Goal: Task Accomplishment & Management: Use online tool/utility

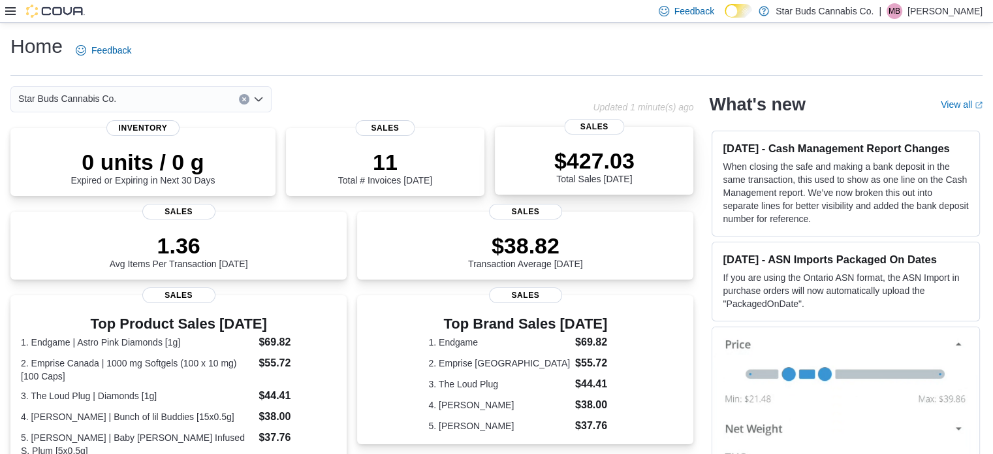
click at [618, 167] on p "$427.03" at bounding box center [594, 160] width 80 height 26
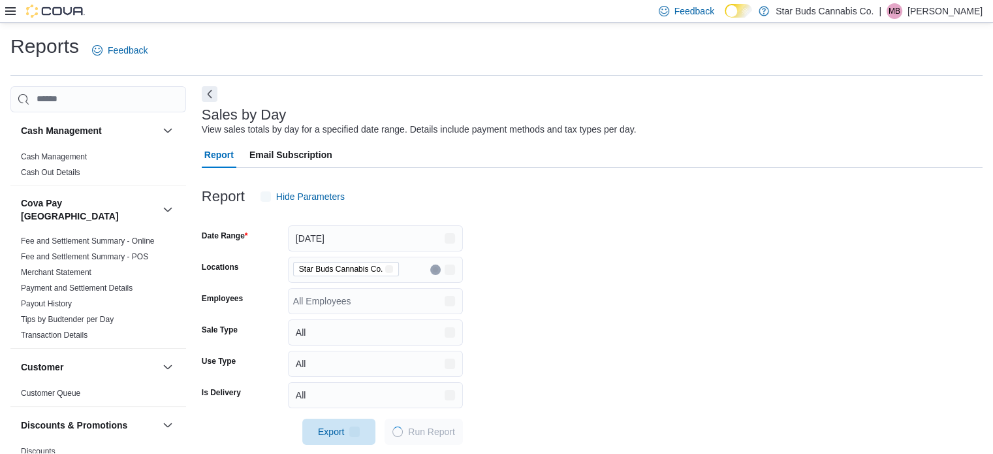
scroll to position [16, 0]
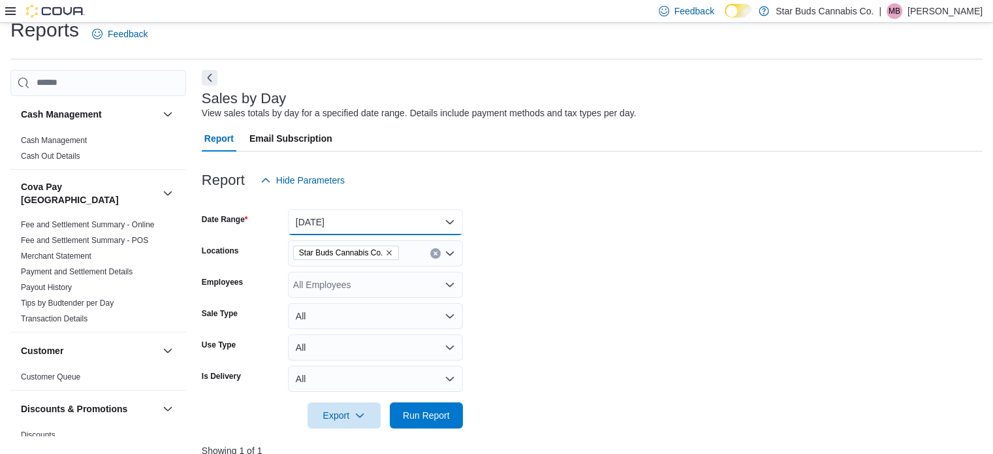
click at [354, 219] on button "Today" at bounding box center [375, 222] width 175 height 26
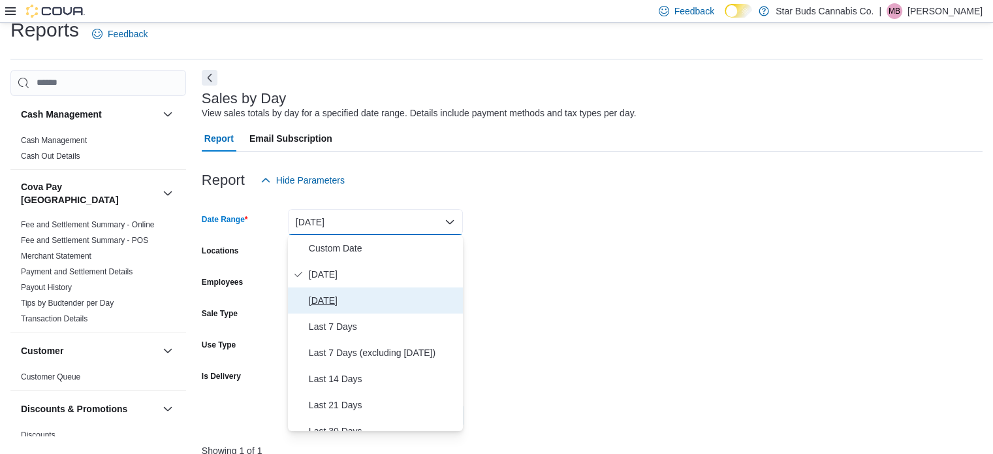
click at [333, 296] on span "Yesterday" at bounding box center [383, 300] width 149 height 16
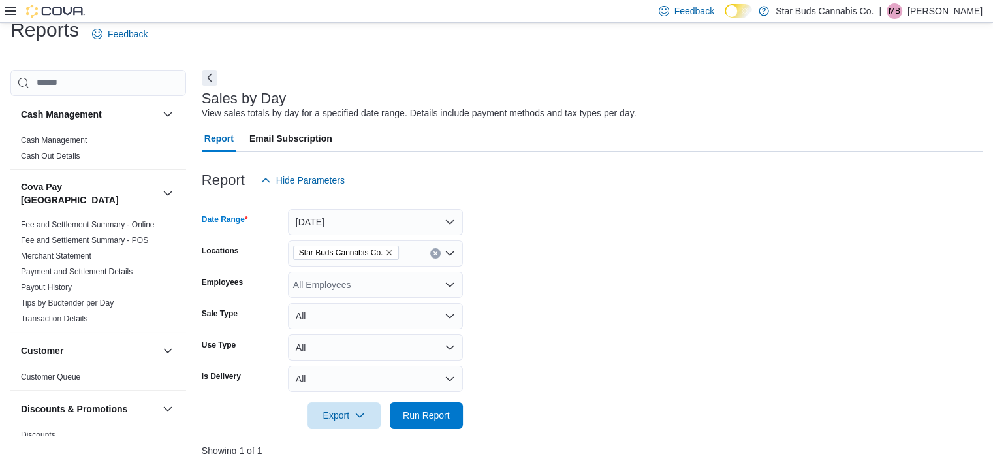
click at [386, 250] on icon "Remove Star Buds Cannabis Co. from selection in this group" at bounding box center [389, 253] width 8 height 8
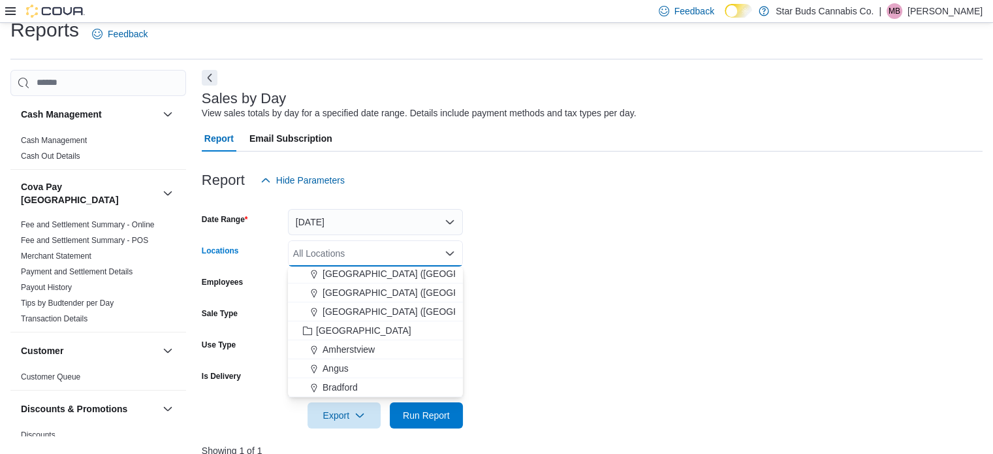
scroll to position [176, 0]
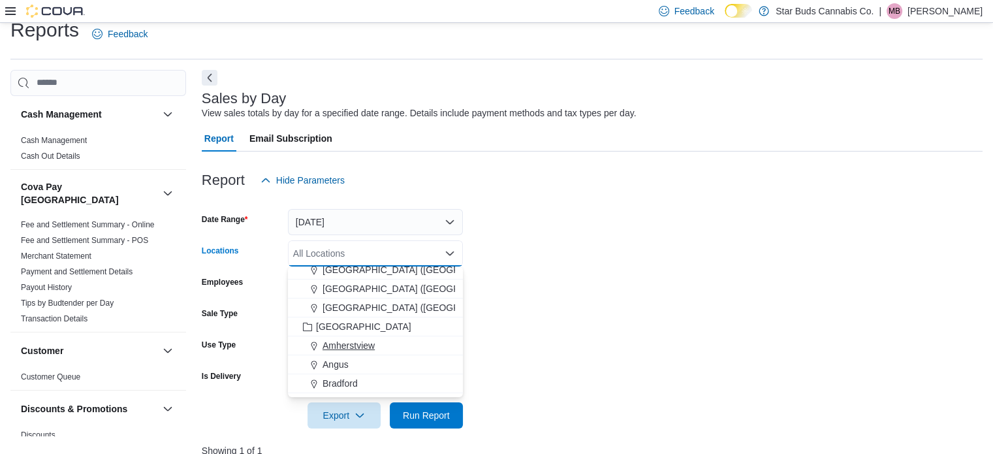
click at [368, 341] on span "Amherstview" at bounding box center [348, 345] width 52 height 13
click at [551, 311] on form "Date Range Yesterday Locations Amherstview Combo box. Selected. Amherstview. Pr…" at bounding box center [592, 310] width 781 height 235
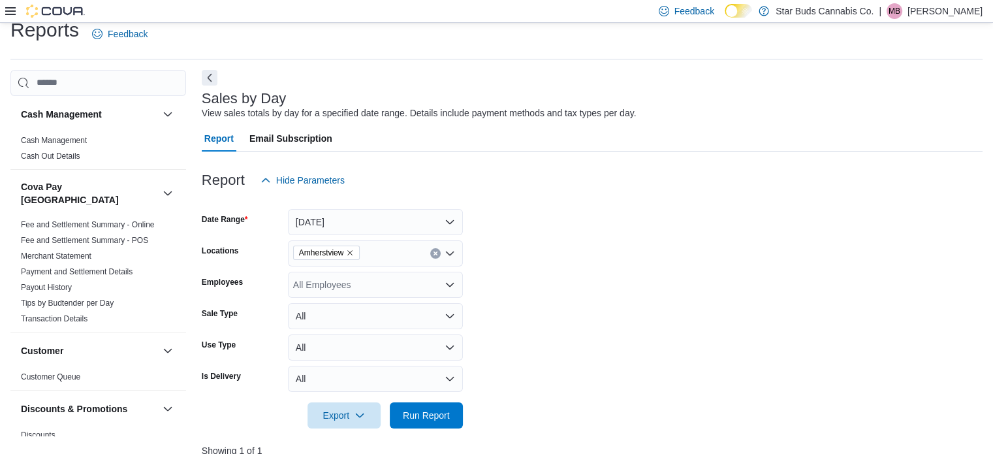
scroll to position [176, 0]
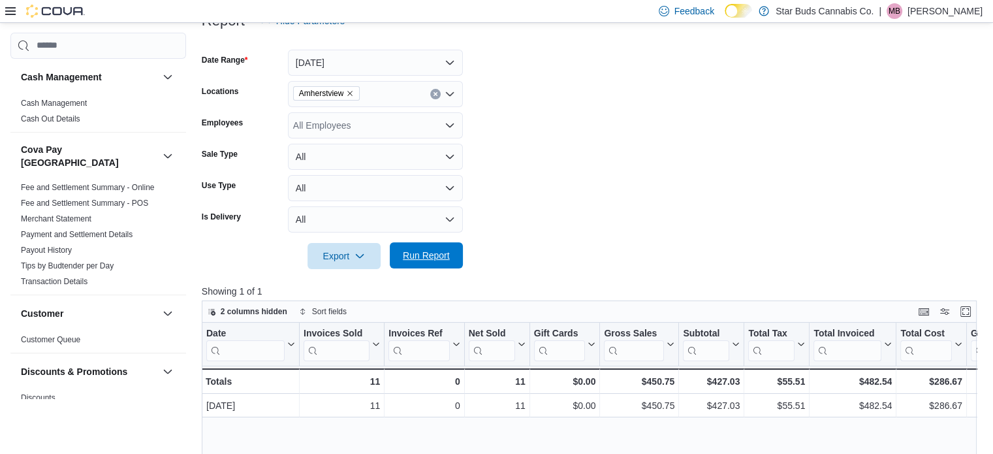
click at [443, 248] on span "Run Report" at bounding box center [425, 255] width 57 height 26
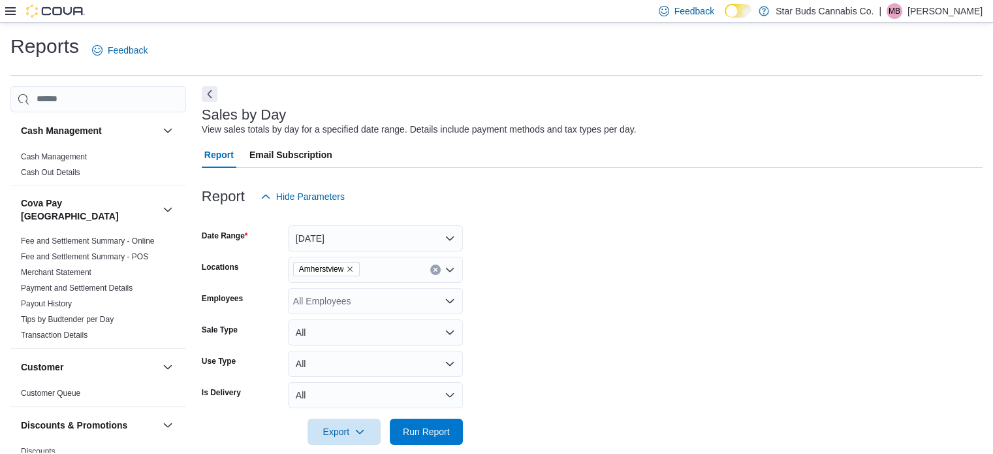
click at [7, 11] on icon at bounding box center [10, 11] width 10 height 8
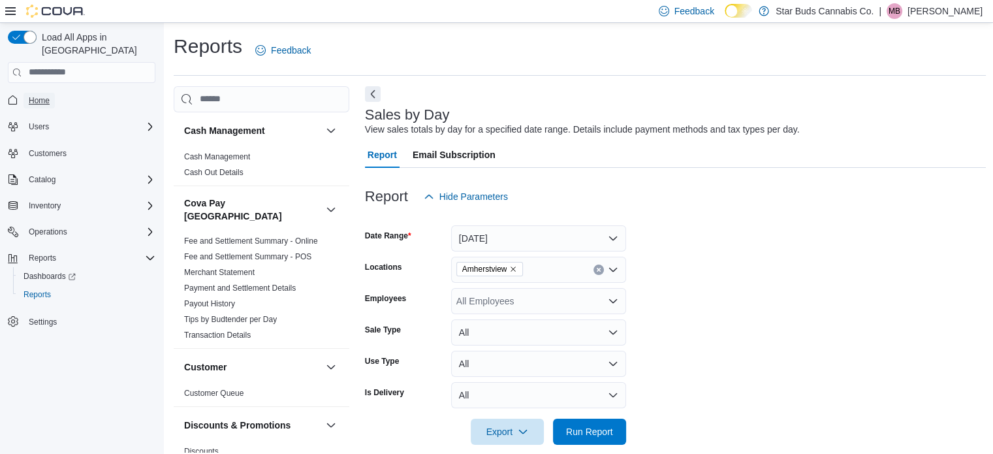
click at [54, 93] on link "Home" at bounding box center [38, 101] width 31 height 16
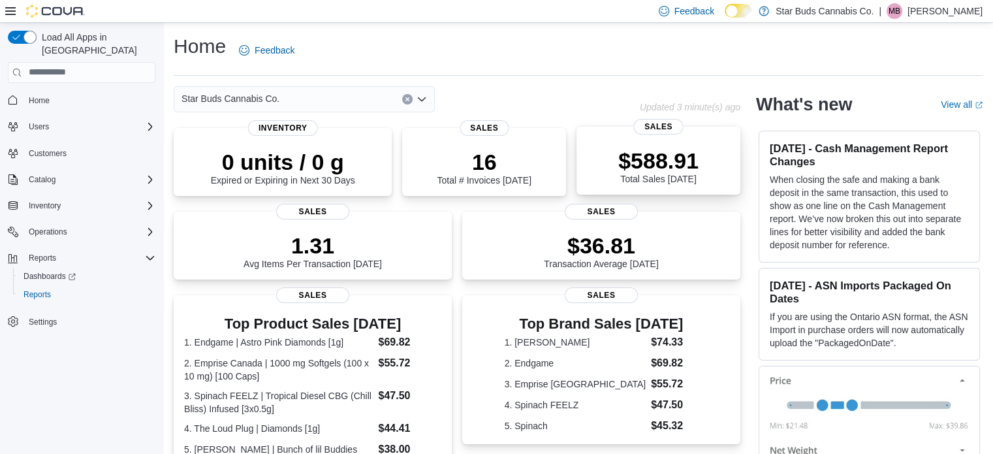
click at [633, 172] on p "$588.91" at bounding box center [658, 160] width 80 height 26
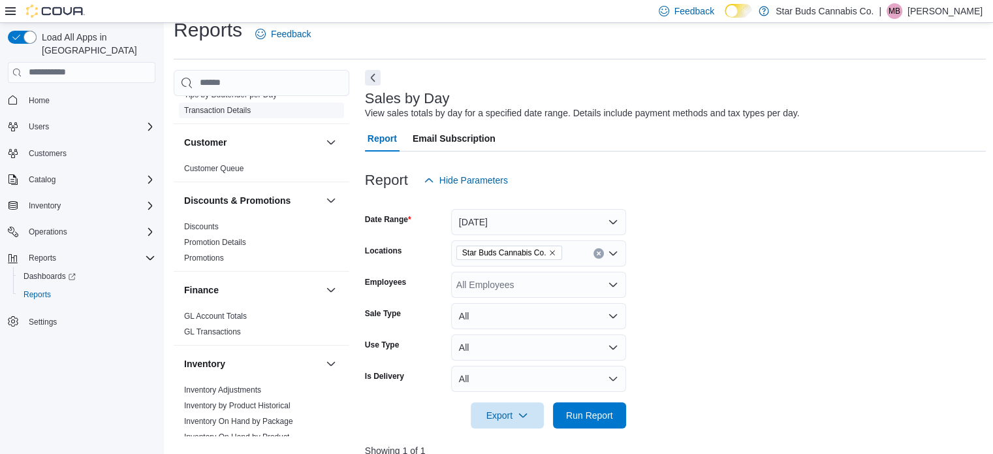
scroll to position [357, 0]
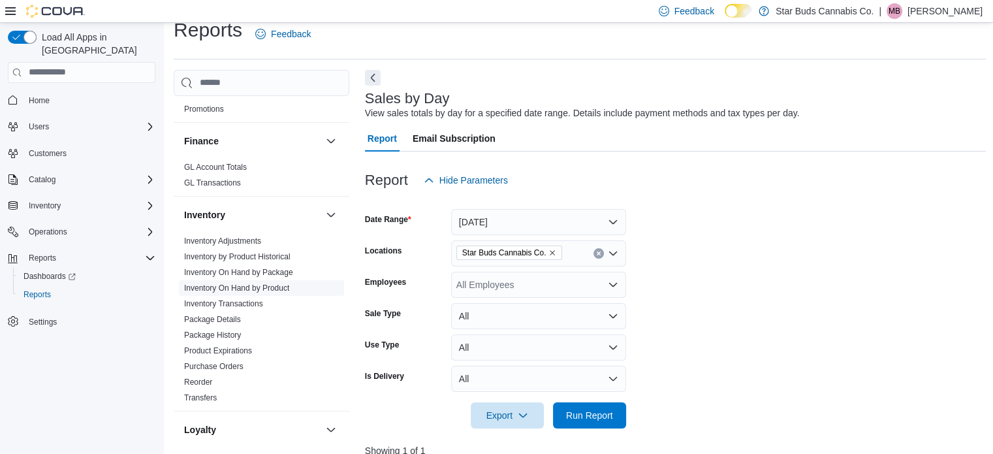
click at [276, 283] on link "Inventory On Hand by Product" at bounding box center [236, 287] width 105 height 9
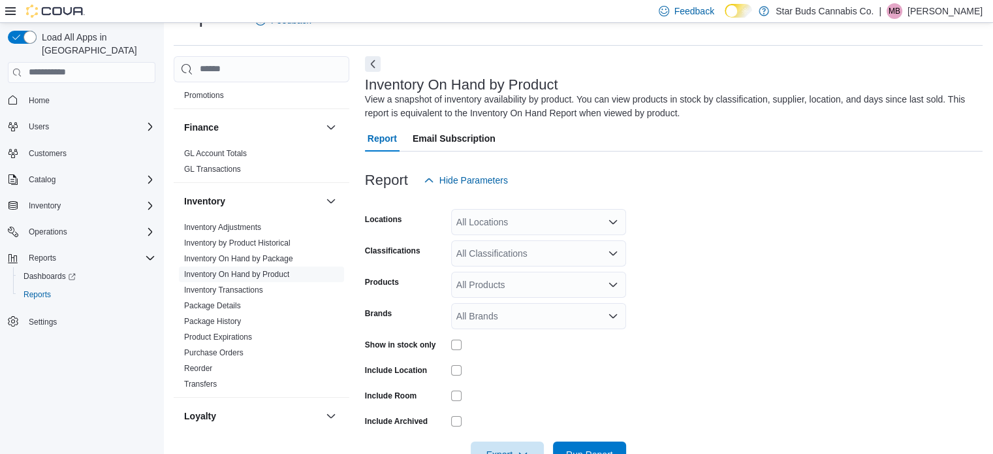
scroll to position [44, 0]
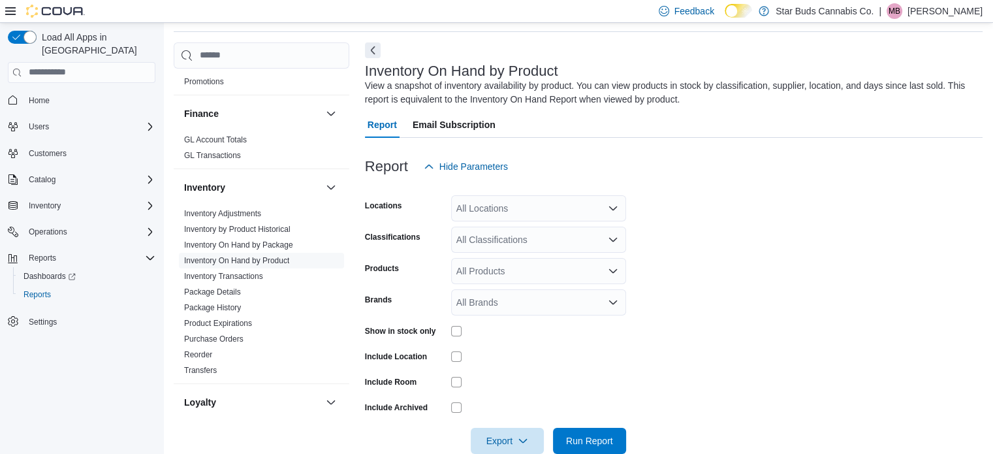
click at [527, 204] on div "All Locations" at bounding box center [538, 208] width 175 height 26
type input "***"
click at [527, 232] on span "Amherstview" at bounding box center [512, 230] width 52 height 13
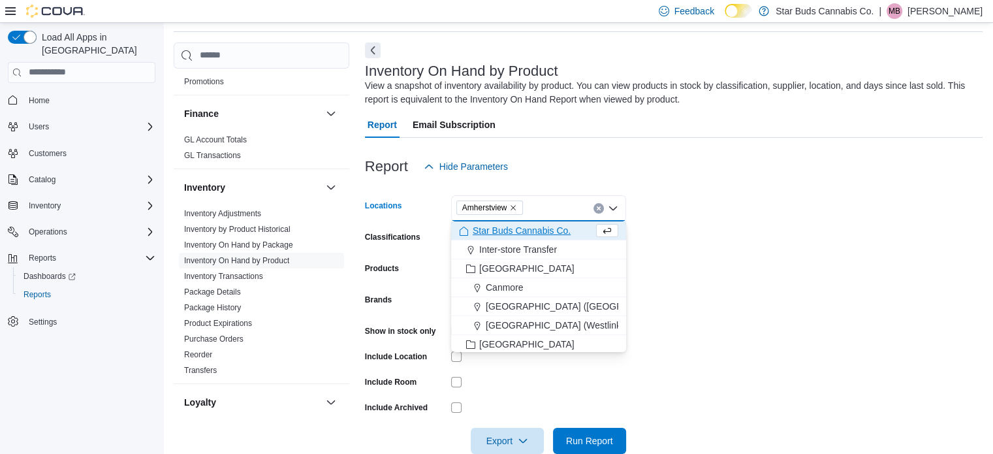
click at [679, 250] on form "Locations Amherstview Combo box. Selected. Amherstview. Press Backspace to dele…" at bounding box center [673, 316] width 617 height 274
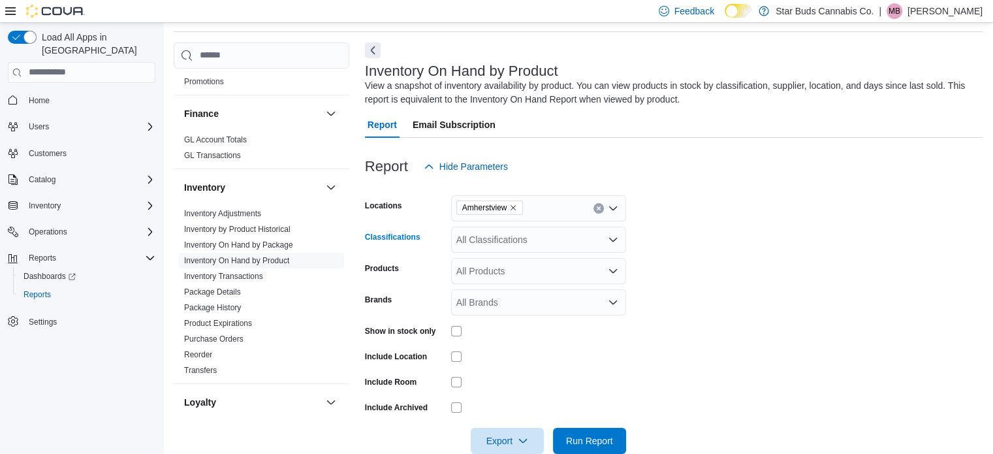
click at [519, 234] on div "All Classifications" at bounding box center [538, 239] width 175 height 26
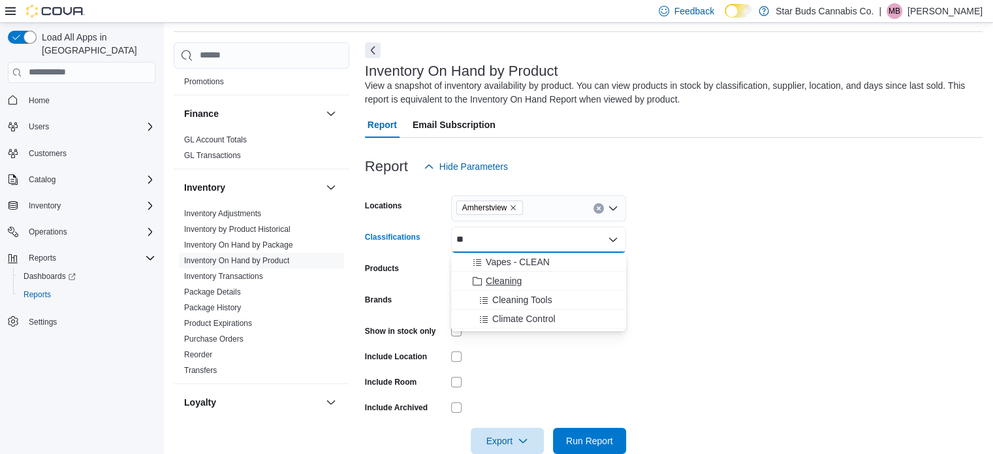
type input "**"
click at [506, 279] on span "Cleaning" at bounding box center [504, 280] width 36 height 13
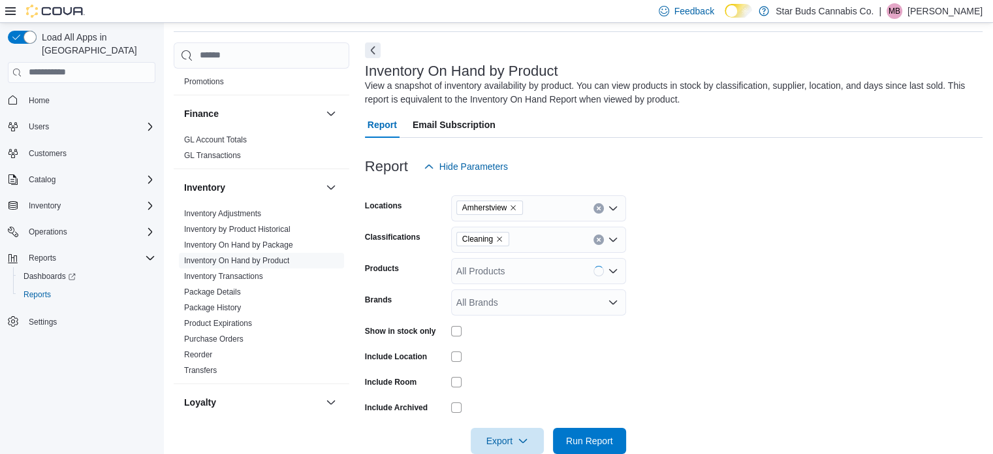
click at [658, 301] on form "Locations Amherstview Classifications Cleaning Products All Products Brands All…" at bounding box center [673, 316] width 617 height 274
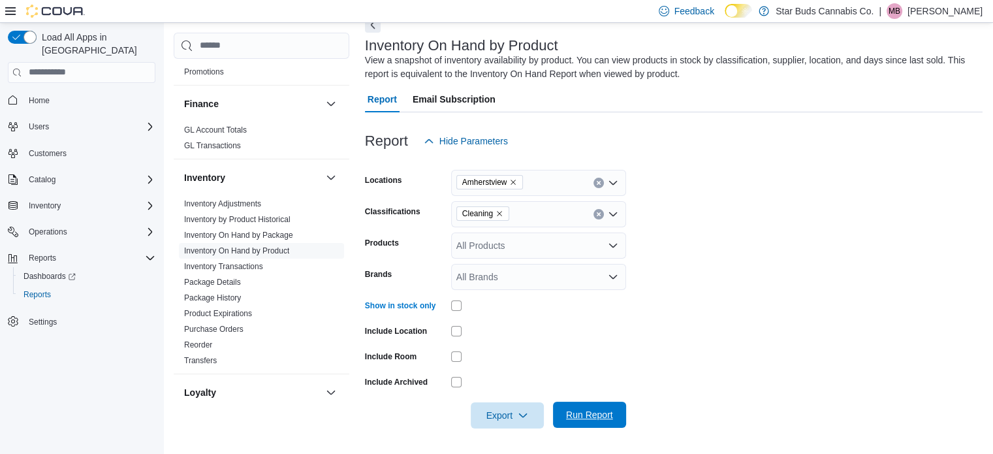
click at [600, 412] on span "Run Report" at bounding box center [589, 414] width 47 height 13
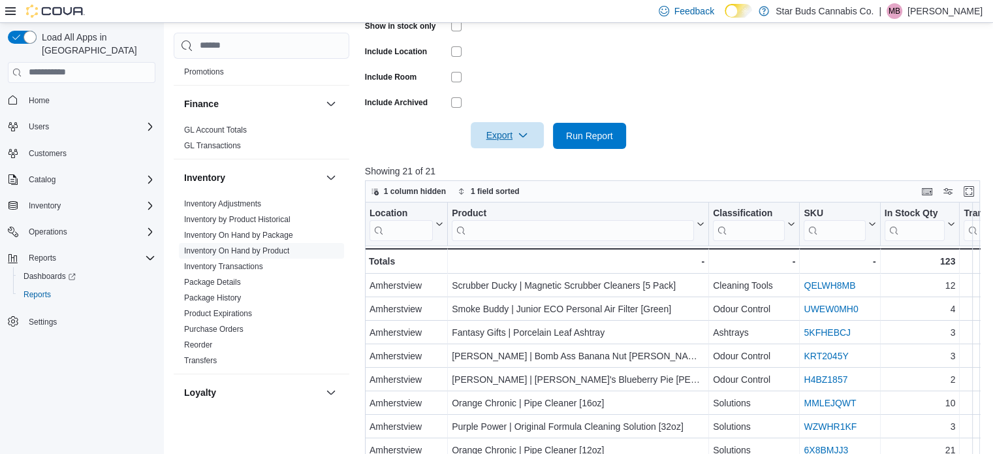
click at [509, 129] on span "Export" at bounding box center [506, 135] width 57 height 26
click at [521, 191] on span "Export to Csv" at bounding box center [509, 188] width 59 height 10
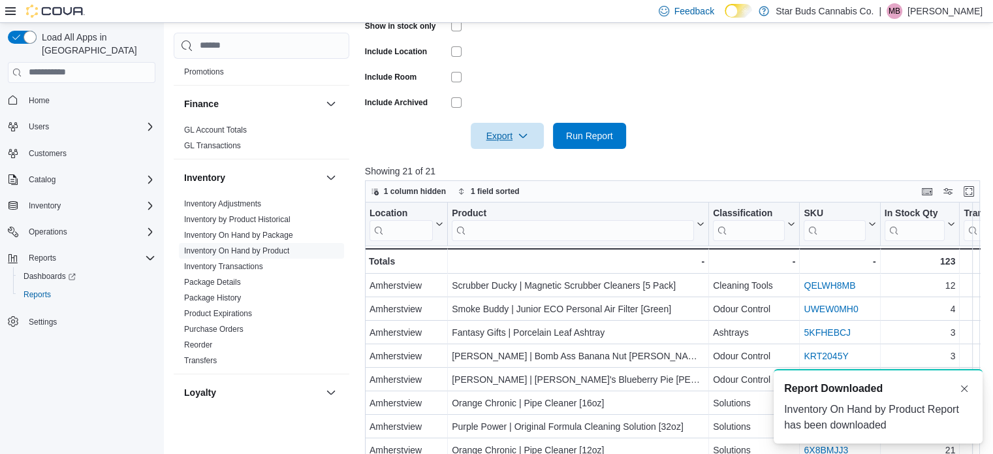
scroll to position [0, 0]
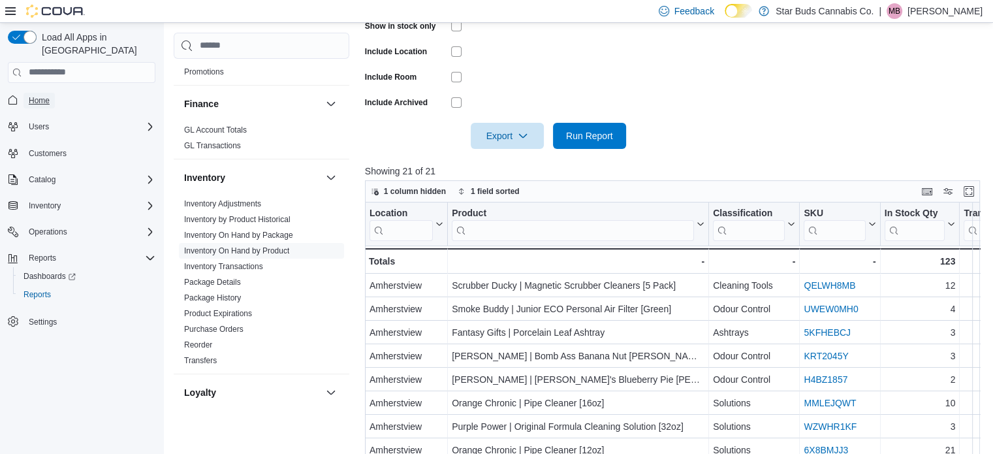
click at [32, 95] on span "Home" at bounding box center [39, 100] width 21 height 10
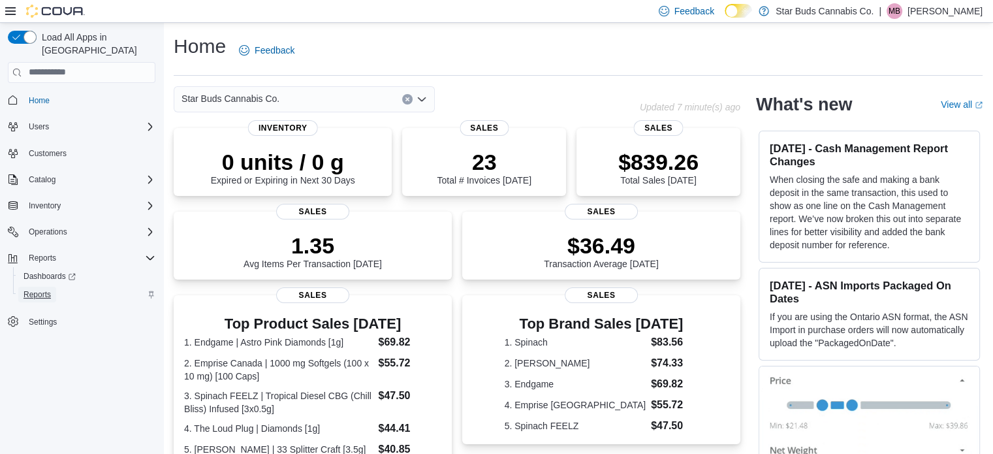
click at [39, 289] on span "Reports" at bounding box center [36, 294] width 27 height 10
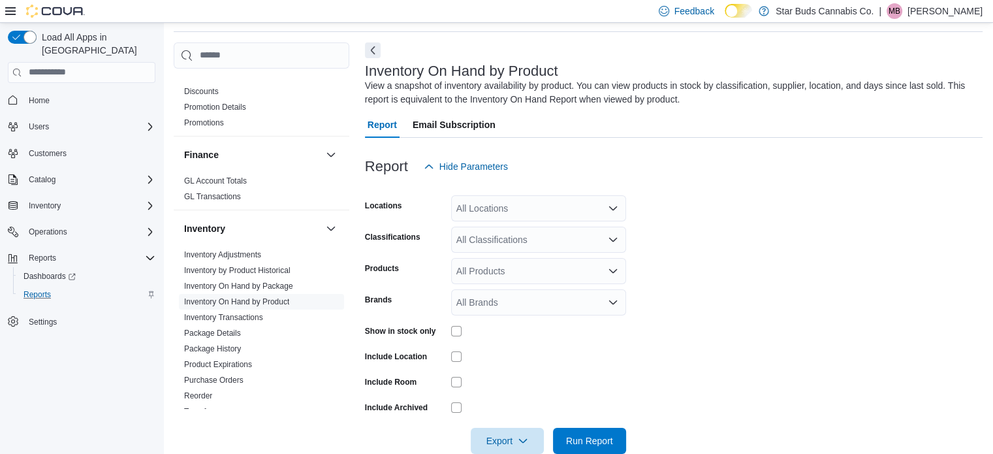
scroll to position [317, 0]
click at [228, 343] on link "Package History" at bounding box center [212, 347] width 57 height 9
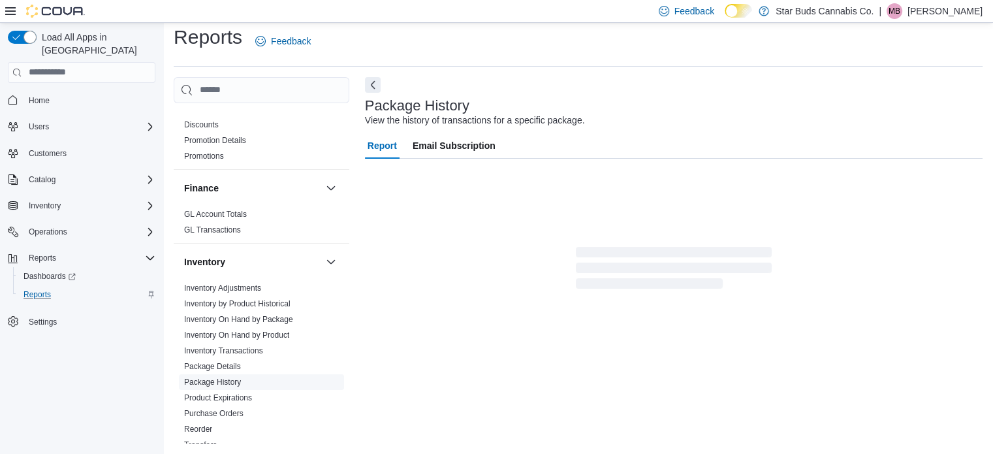
scroll to position [8, 0]
